Goal: Check status: Check status

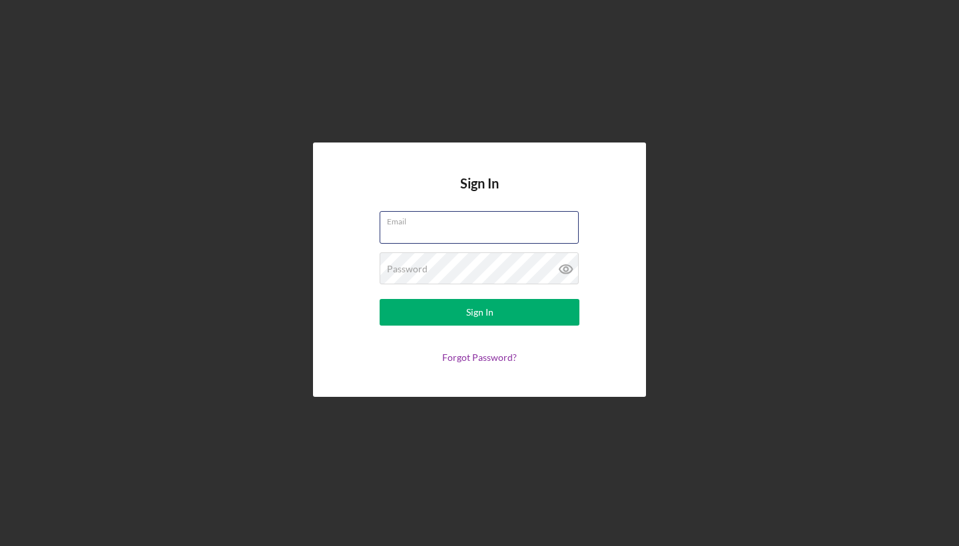
type input "[EMAIL_ADDRESS][DOMAIN_NAME]"
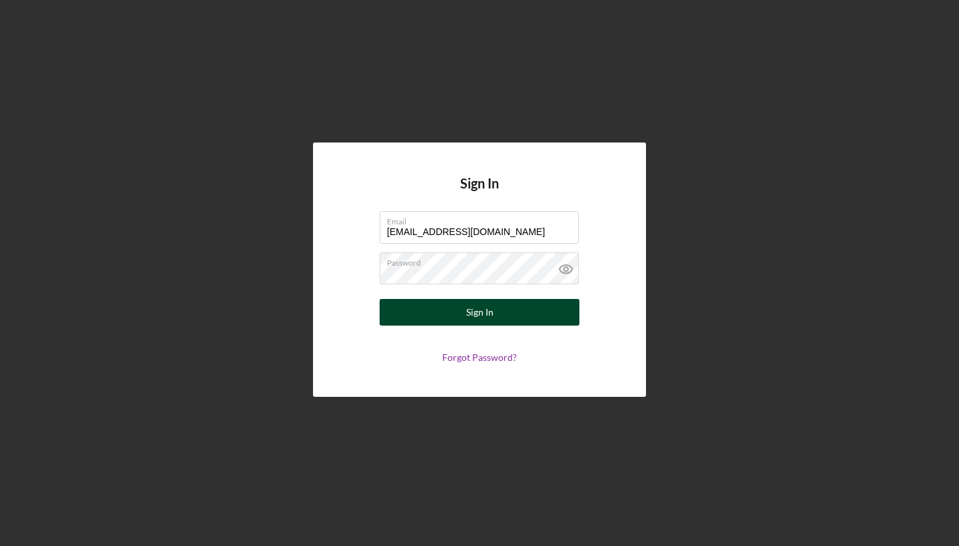
click at [502, 309] on button "Sign In" at bounding box center [480, 312] width 200 height 27
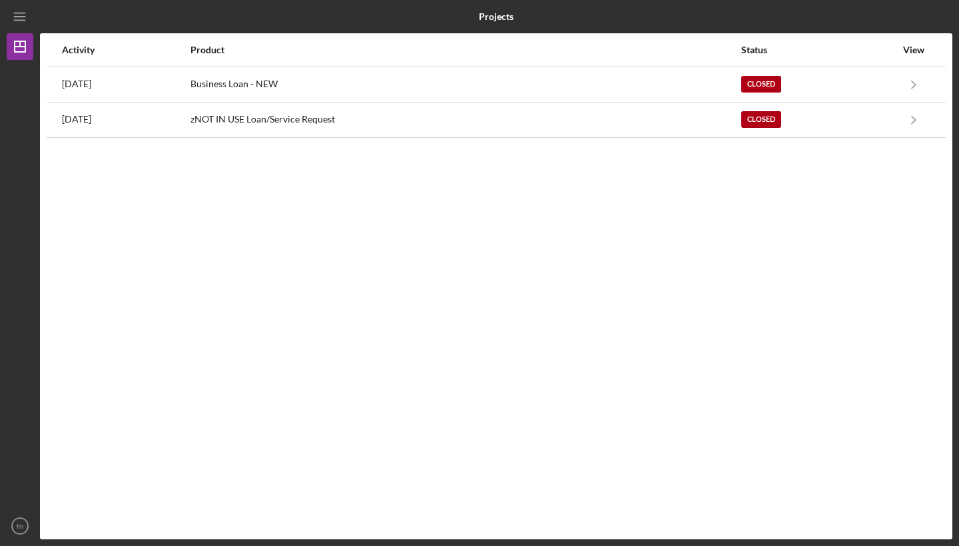
drag, startPoint x: 502, startPoint y: 309, endPoint x: 446, endPoint y: 223, distance: 103.5
click at [446, 226] on div "Activity Product Status View [DATE] Business Loan - NEW Closed Icon/Navigate Bu…" at bounding box center [496, 286] width 913 height 506
click at [457, 184] on div "Activity Product Status View [DATE] Business Loan - NEW Closed Icon/Navigate Bu…" at bounding box center [496, 286] width 913 height 506
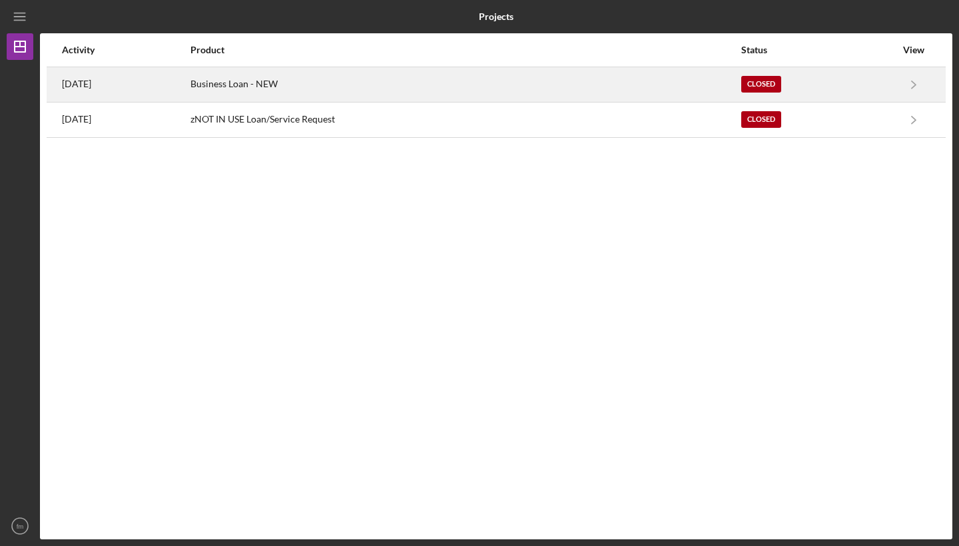
click at [607, 93] on div "Business Loan - NEW" at bounding box center [466, 84] width 550 height 33
